Goal: Information Seeking & Learning: Check status

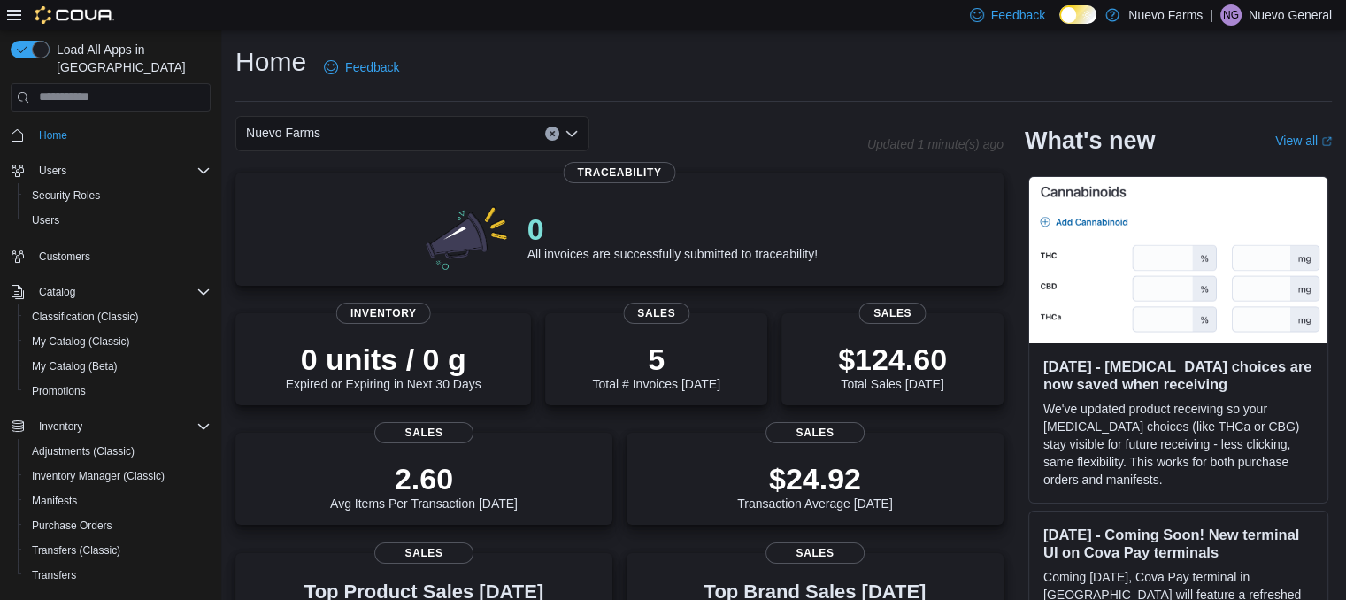
click at [1082, 11] on icon at bounding box center [1087, 16] width 10 height 10
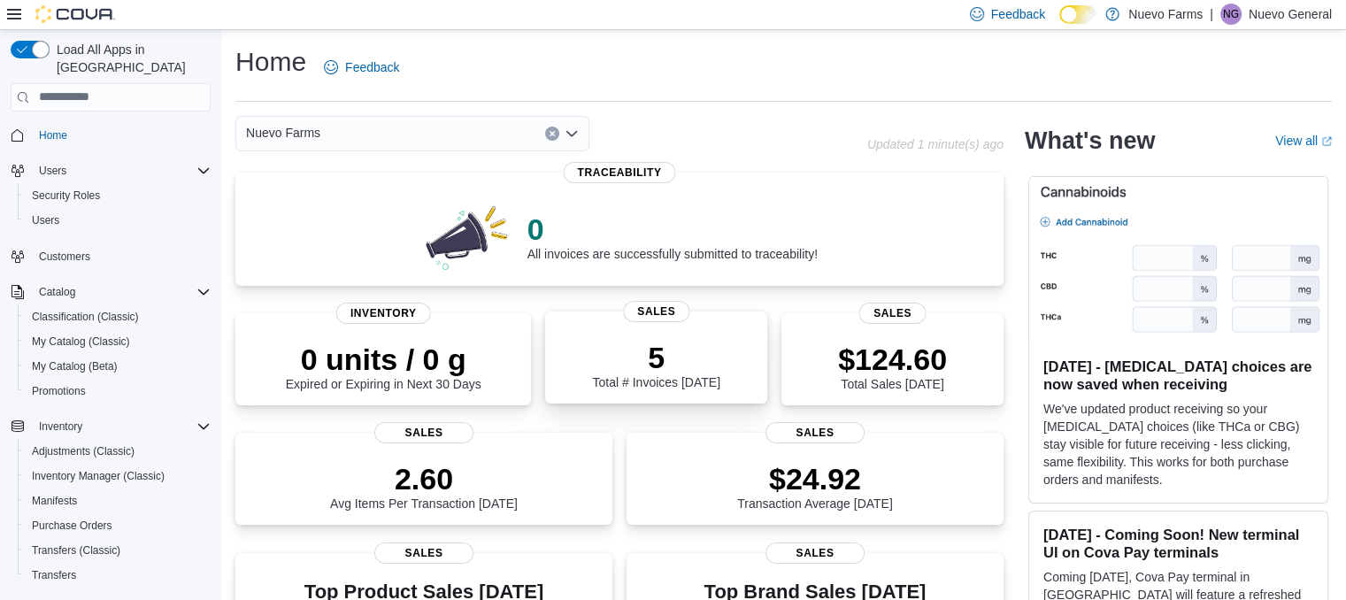
click at [669, 344] on p "5" at bounding box center [655, 357] width 127 height 35
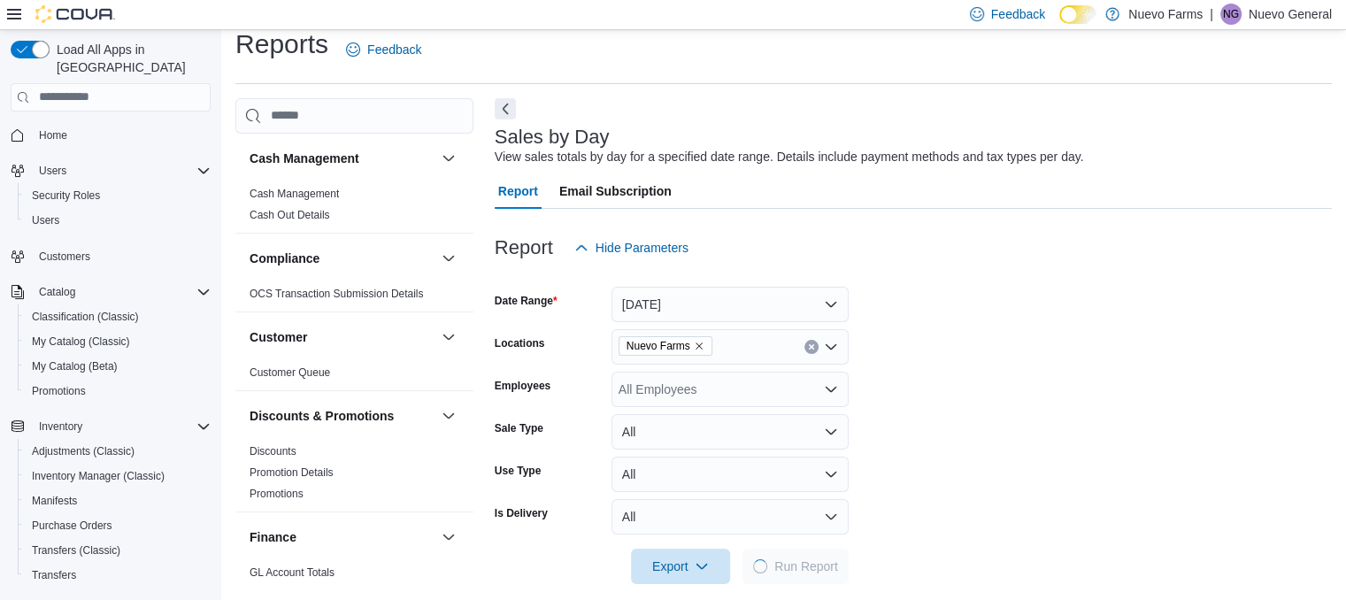
scroll to position [37, 0]
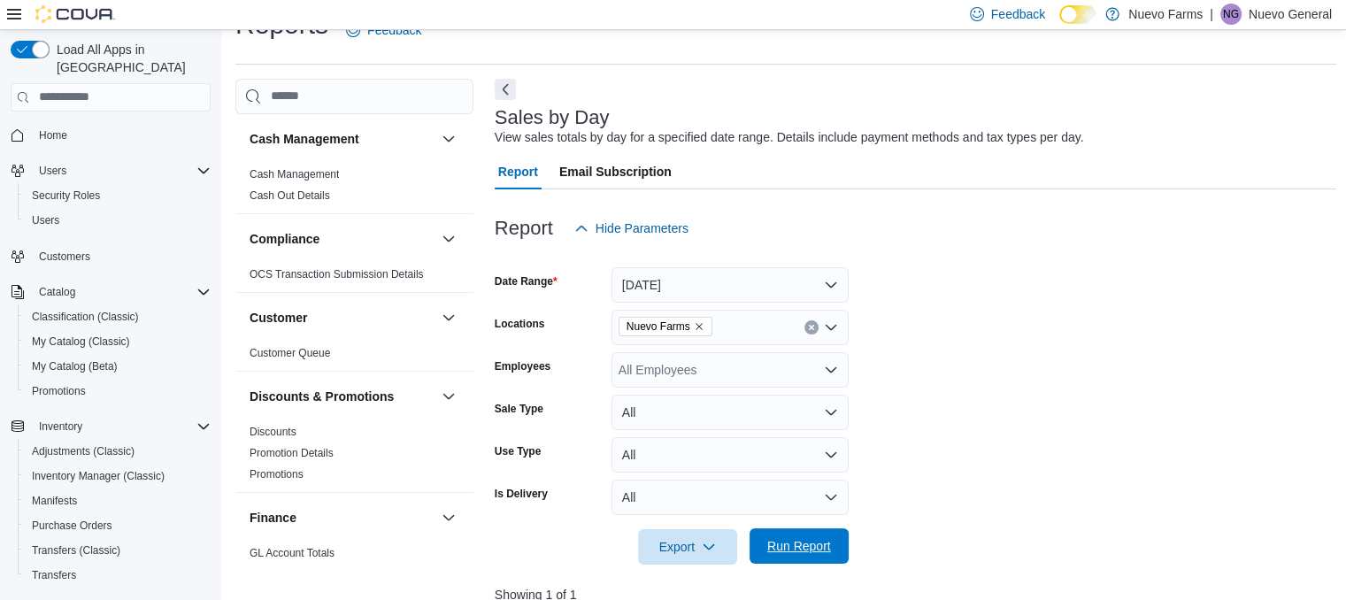
click at [787, 531] on span "Run Report" at bounding box center [799, 545] width 78 height 35
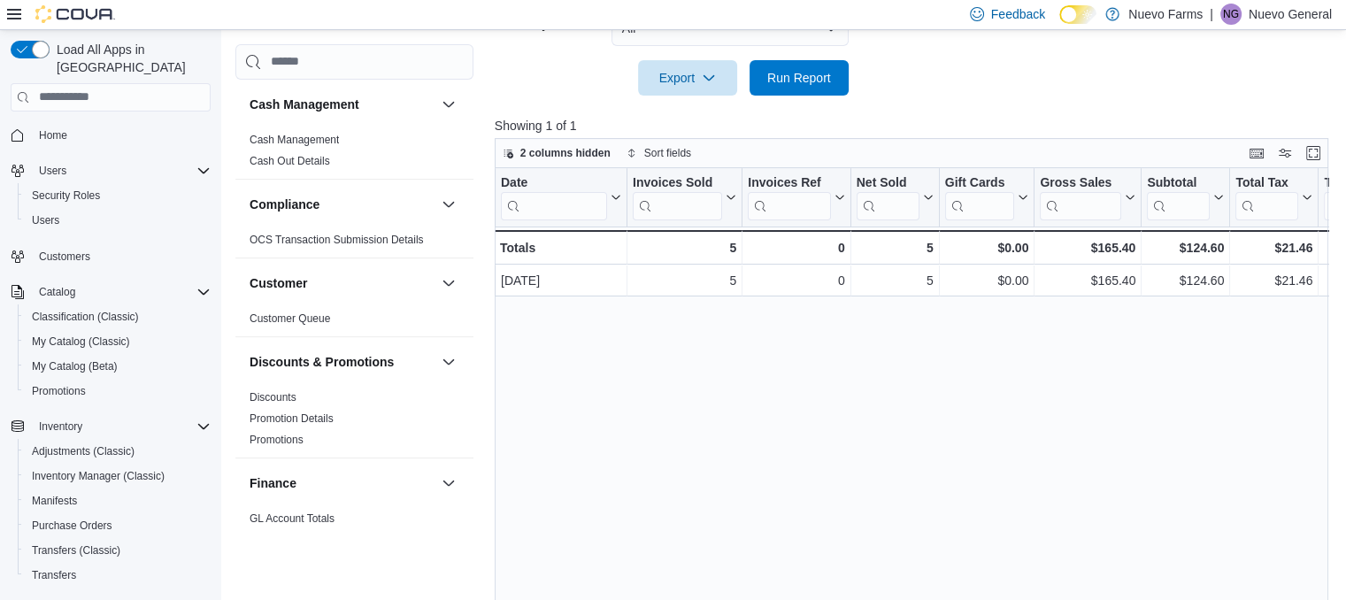
scroll to position [534, 0]
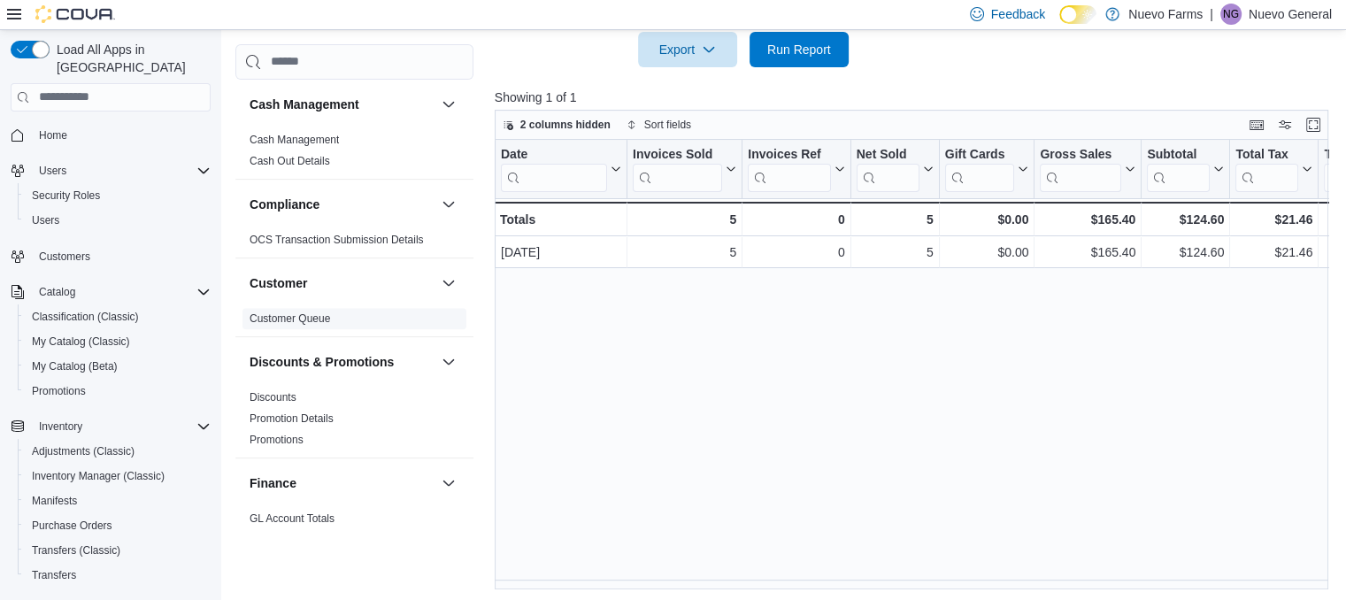
click at [313, 324] on span "Customer Queue" at bounding box center [290, 318] width 81 height 14
click at [288, 319] on link "Customer Queue" at bounding box center [290, 318] width 81 height 12
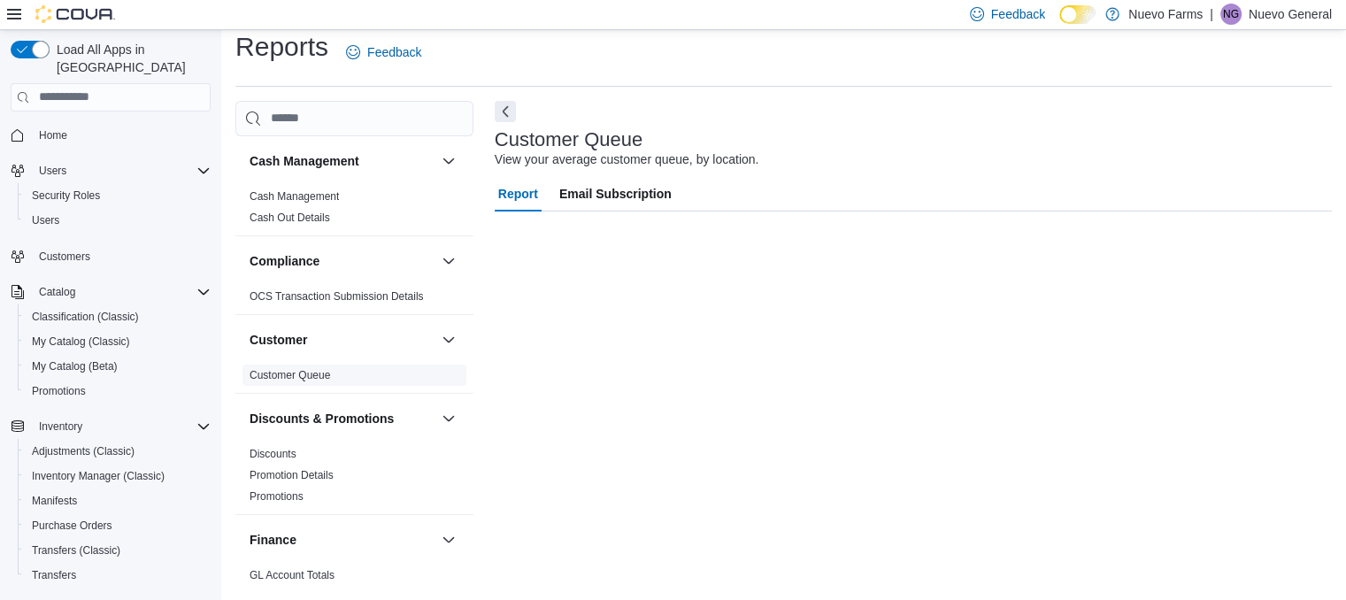
scroll to position [15, 0]
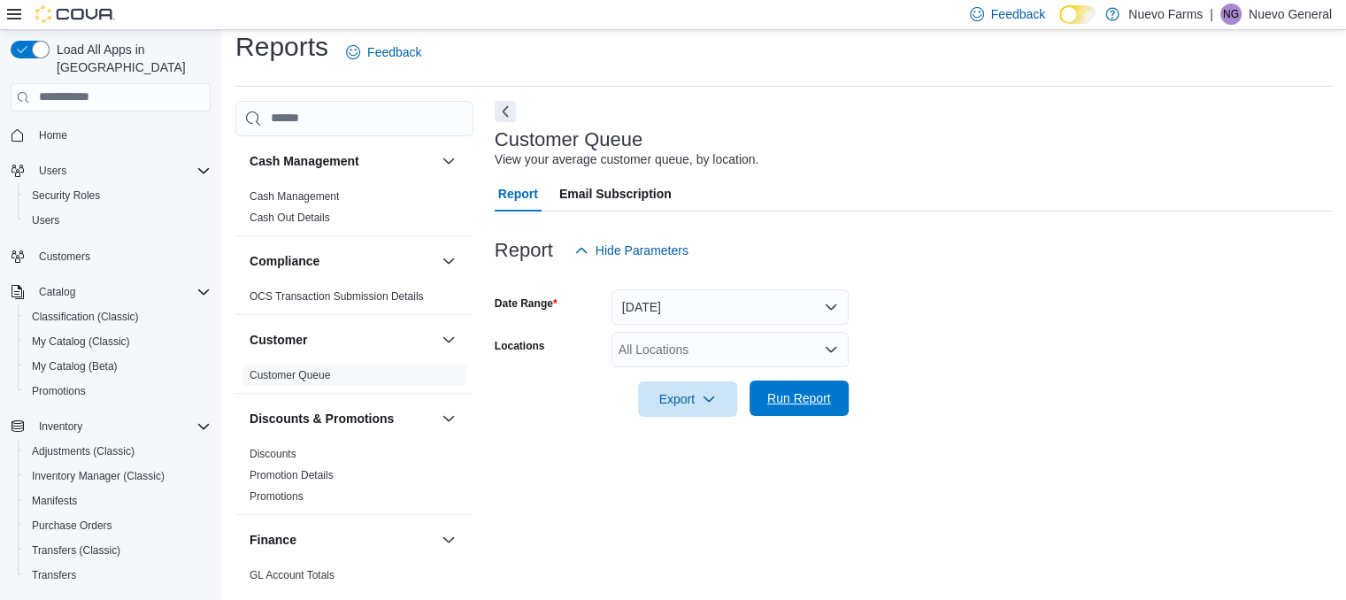
click at [831, 396] on span "Run Report" at bounding box center [799, 397] width 78 height 35
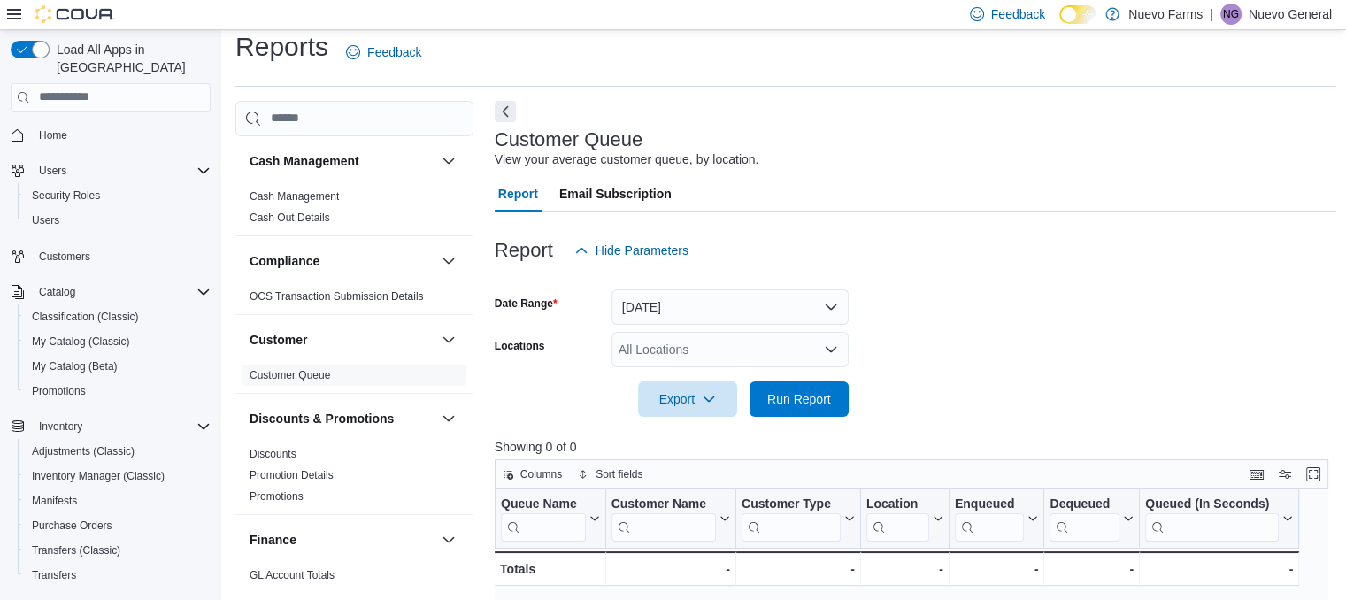
drag, startPoint x: 1342, startPoint y: 239, endPoint x: 1347, endPoint y: 305, distance: 66.5
click at [1346, 305] on html "Feedback Dark Mode Nuevo Farms | NG Nuevo General Load All Apps in New Hub Home…" at bounding box center [673, 285] width 1346 height 600
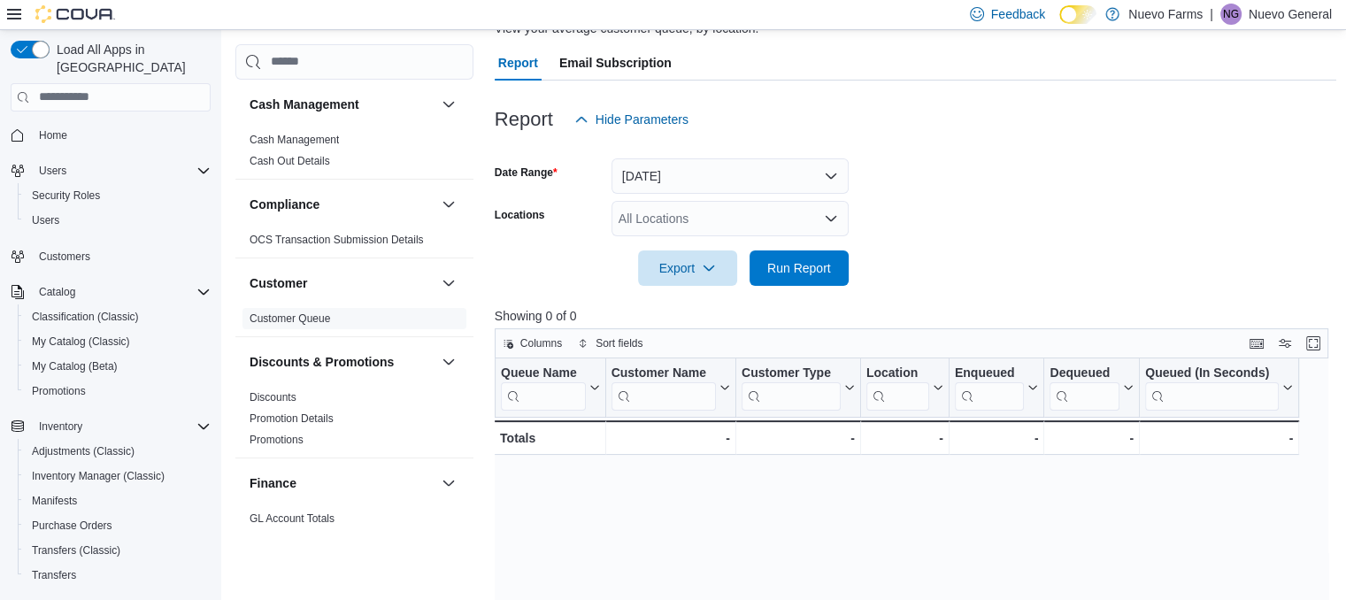
scroll to position [137, 0]
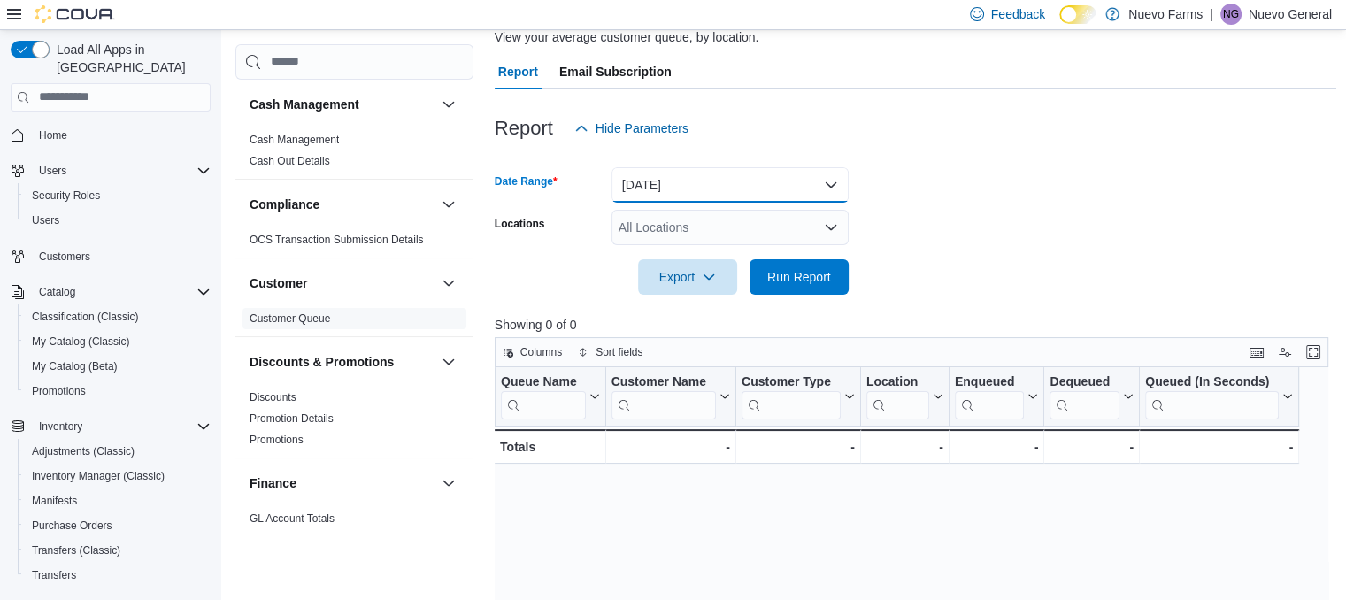
click at [831, 187] on button "Yesterday" at bounding box center [729, 184] width 237 height 35
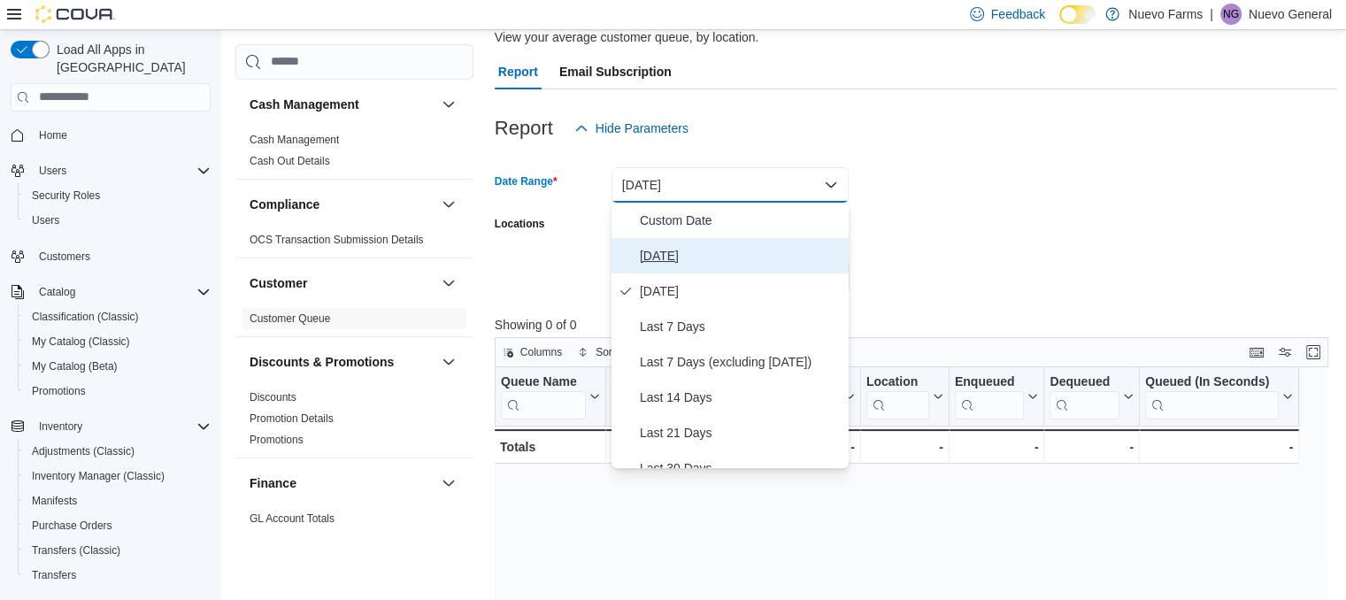
click at [736, 260] on span "Today" at bounding box center [741, 255] width 202 height 21
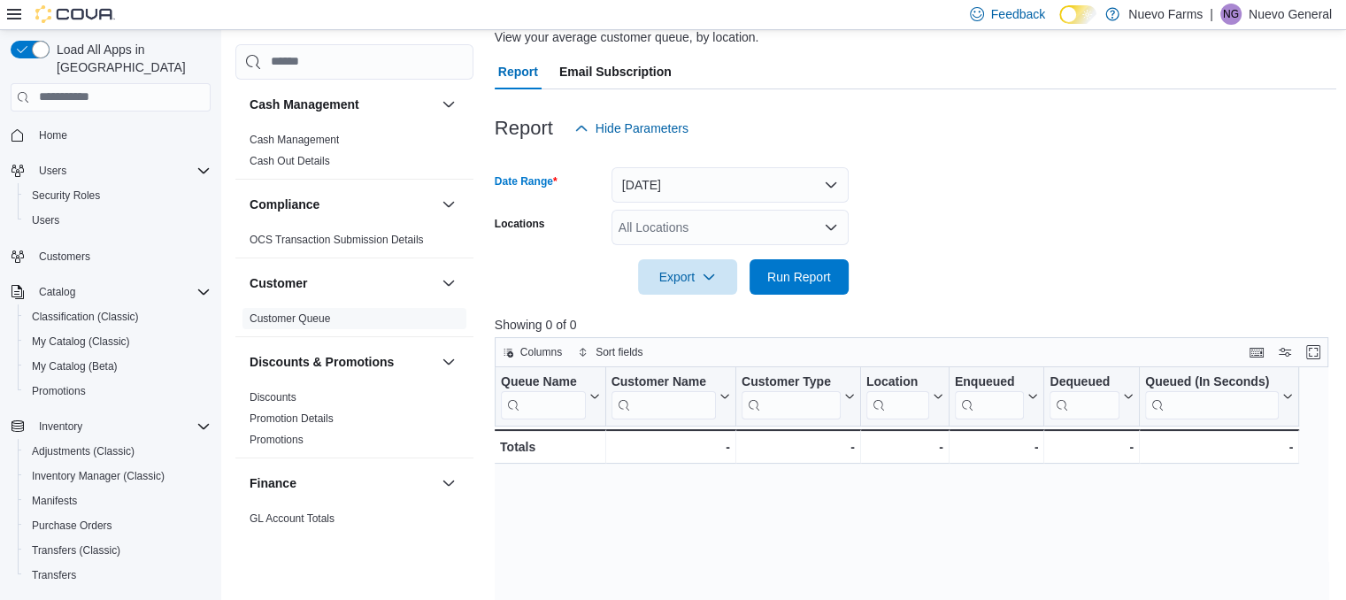
click at [764, 230] on div "All Locations" at bounding box center [729, 227] width 237 height 35
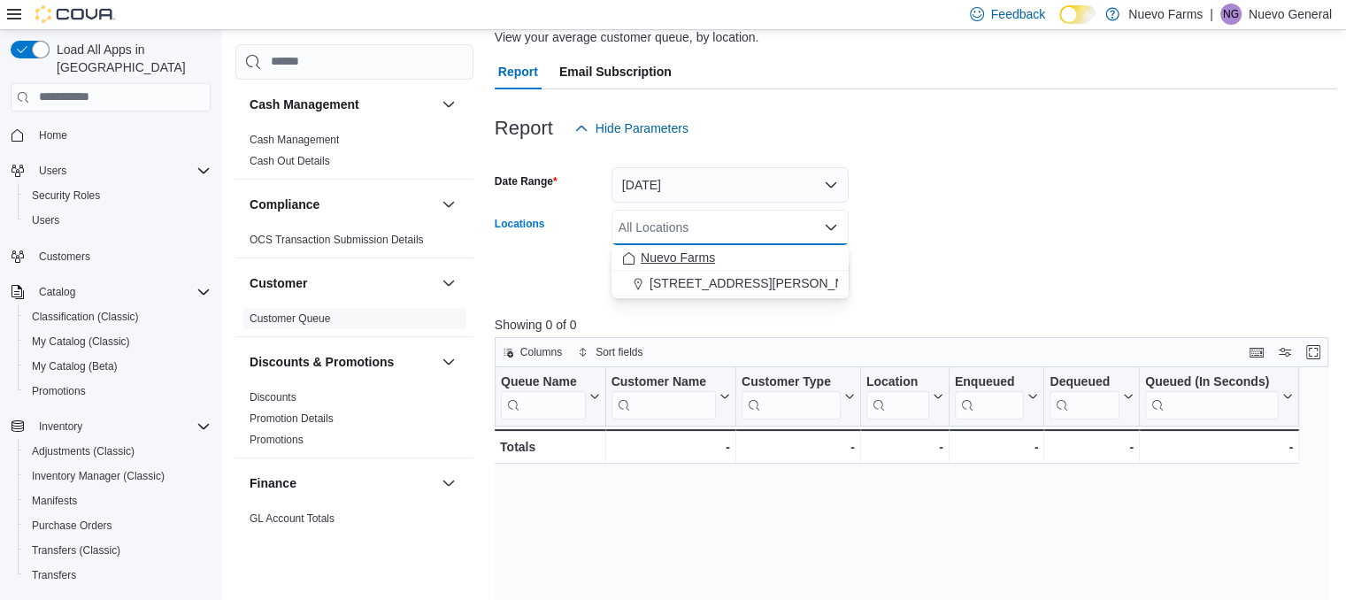
click at [770, 258] on div "Nuevo Farms" at bounding box center [730, 258] width 216 height 18
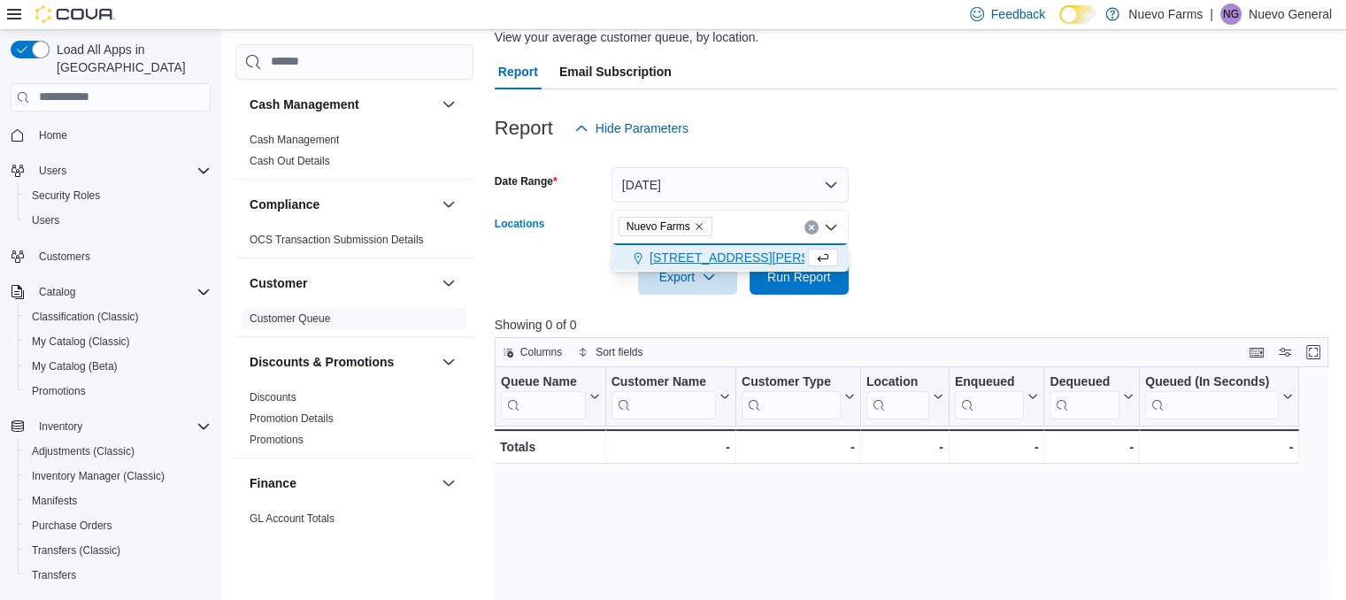
click at [818, 259] on icon "Choose from the following options" at bounding box center [823, 258] width 11 height 8
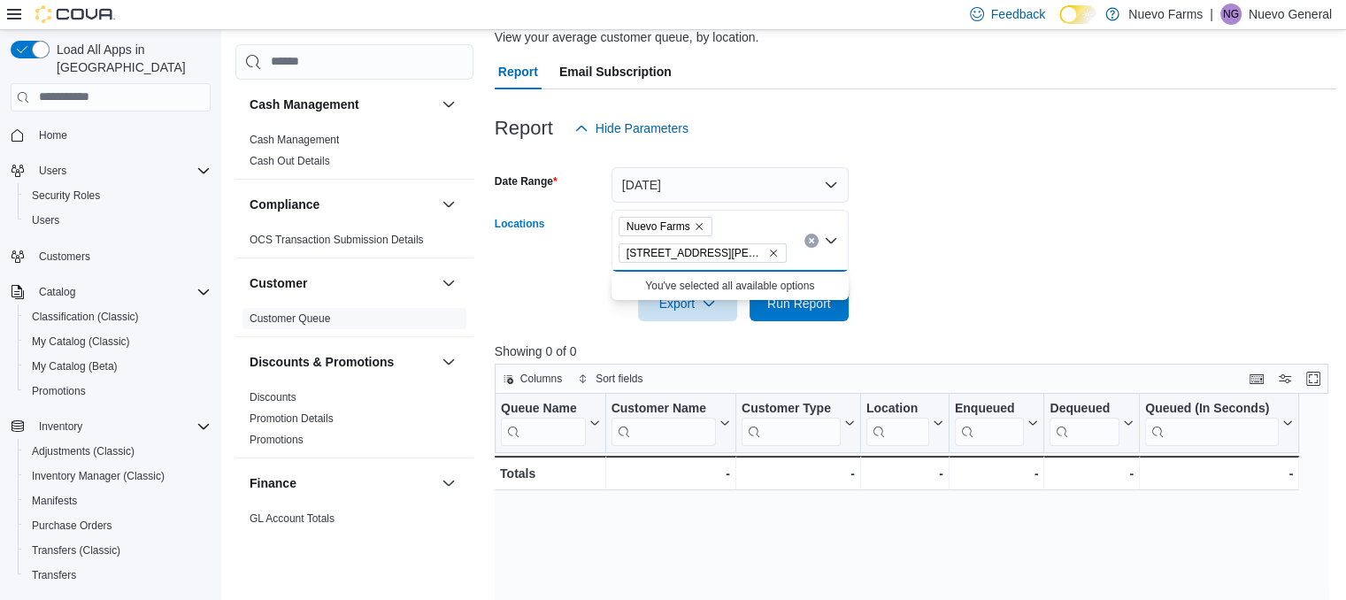
click at [698, 227] on icon "Remove Nuevo Farms from selection in this group" at bounding box center [698, 226] width 7 height 7
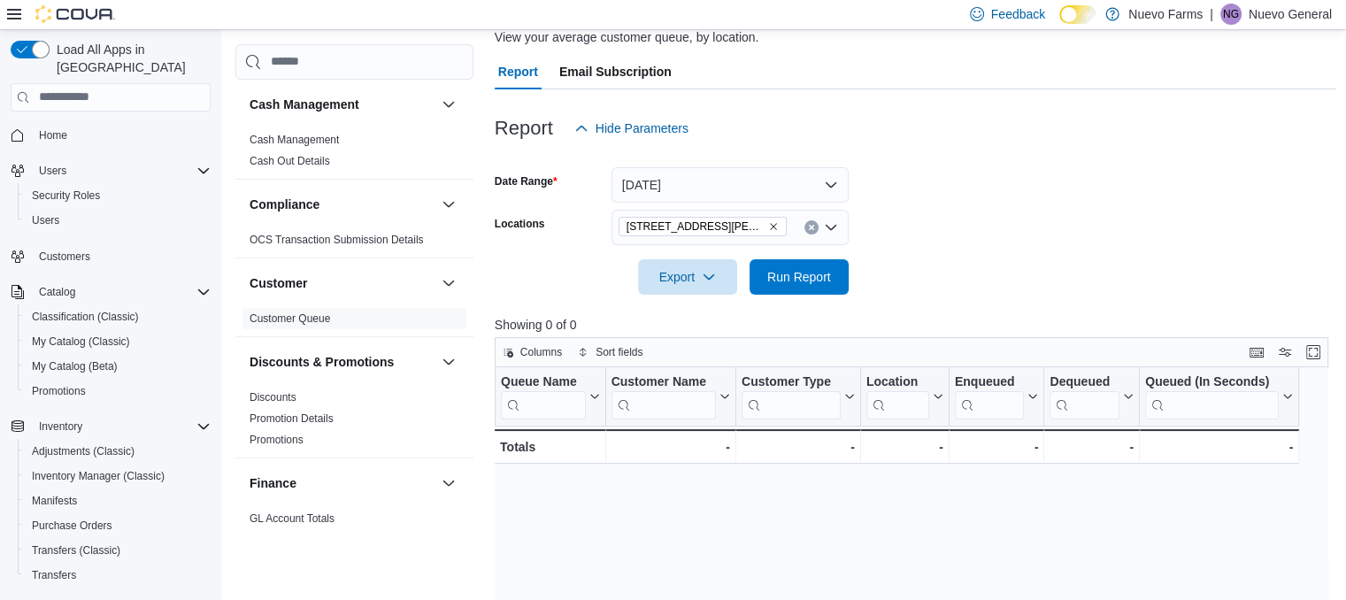
click at [854, 290] on form "Date Range Today Locations 1228 Juan Tabo Blvd Export Run Report" at bounding box center [916, 220] width 842 height 149
click at [832, 280] on span "Run Report" at bounding box center [799, 275] width 78 height 35
click at [722, 391] on icon at bounding box center [723, 396] width 14 height 11
click at [663, 466] on span "Sort A-Z" at bounding box center [671, 464] width 36 height 14
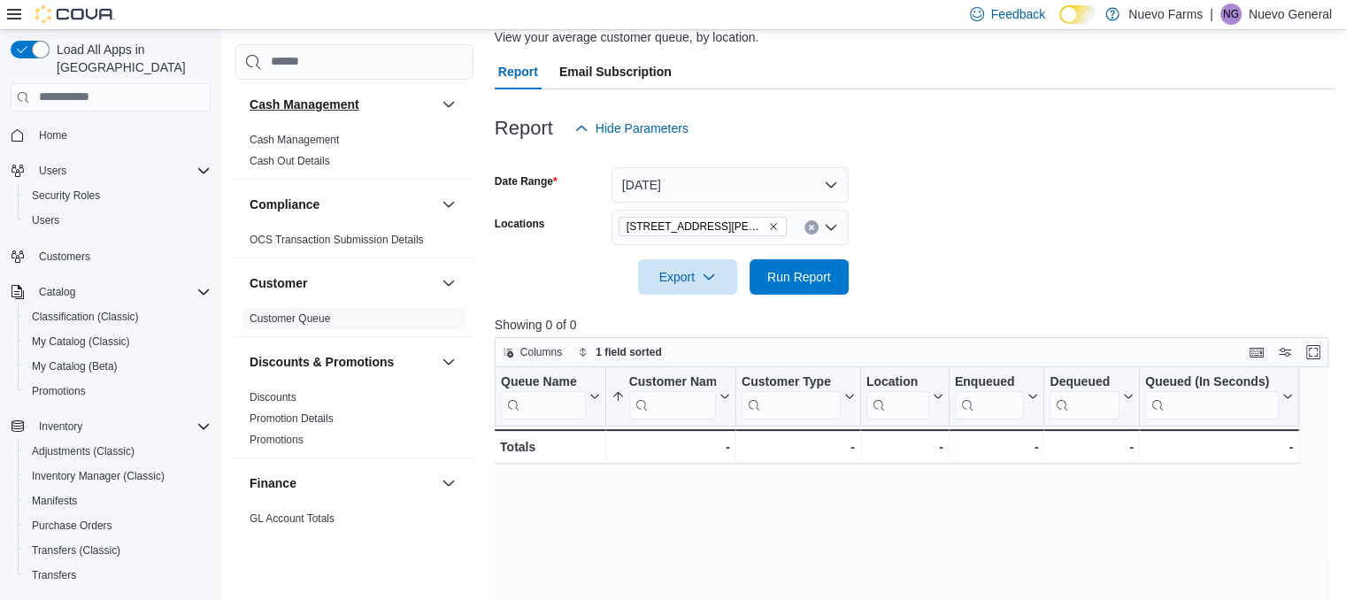
click at [304, 104] on h3 "Cash Management" at bounding box center [305, 105] width 110 height 18
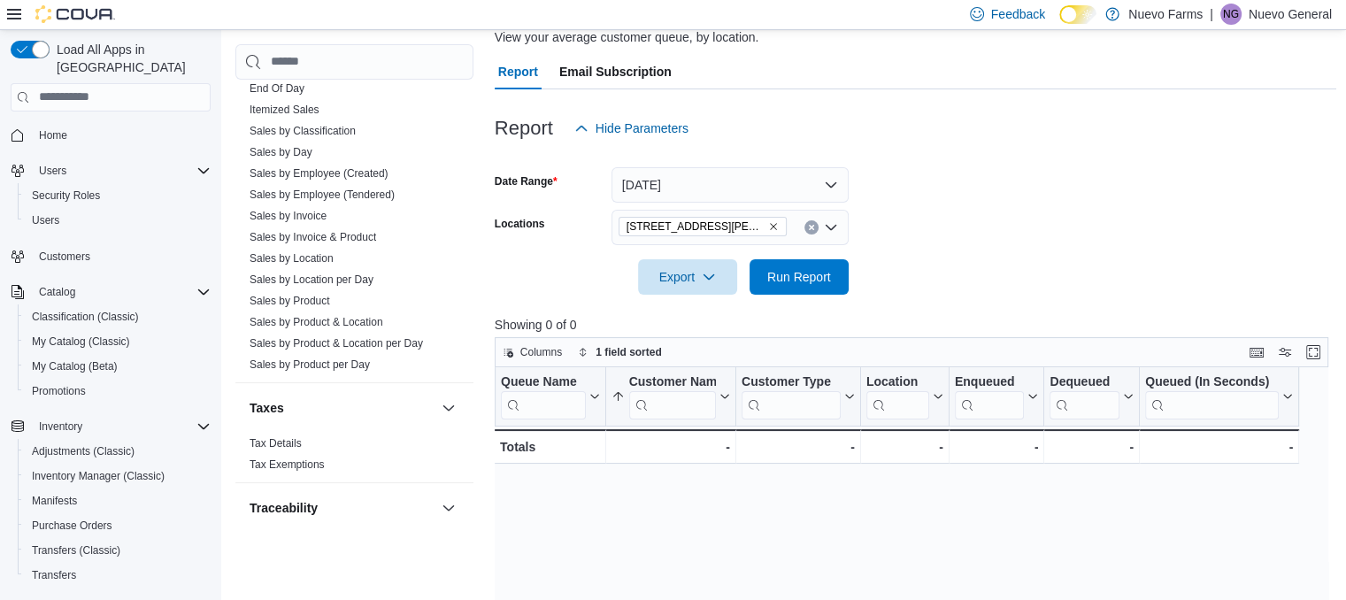
scroll to position [1177, 0]
